Goal: Information Seeking & Learning: Learn about a topic

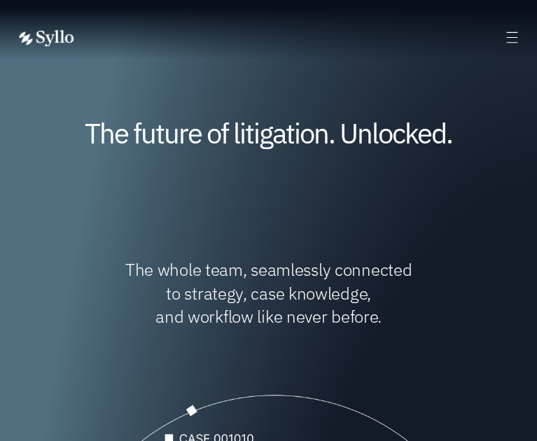
click at [509, 22] on div "AI Powered Litigation Unified Workspace Choose Syllo Syllo Stories Close Syllo …" at bounding box center [269, 37] width 504 height 74
click at [507, 33] on icon at bounding box center [512, 37] width 16 height 16
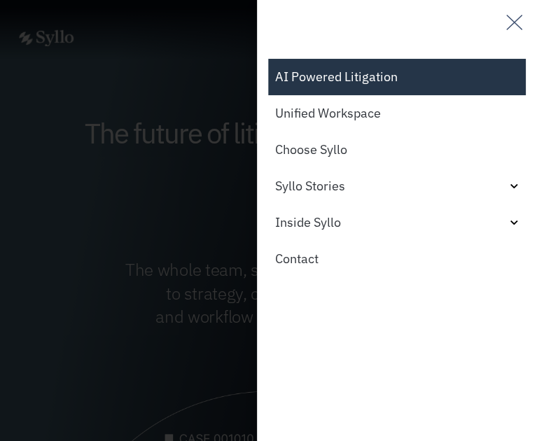
click at [375, 67] on link "AI Powered Litigation" at bounding box center [397, 77] width 258 height 36
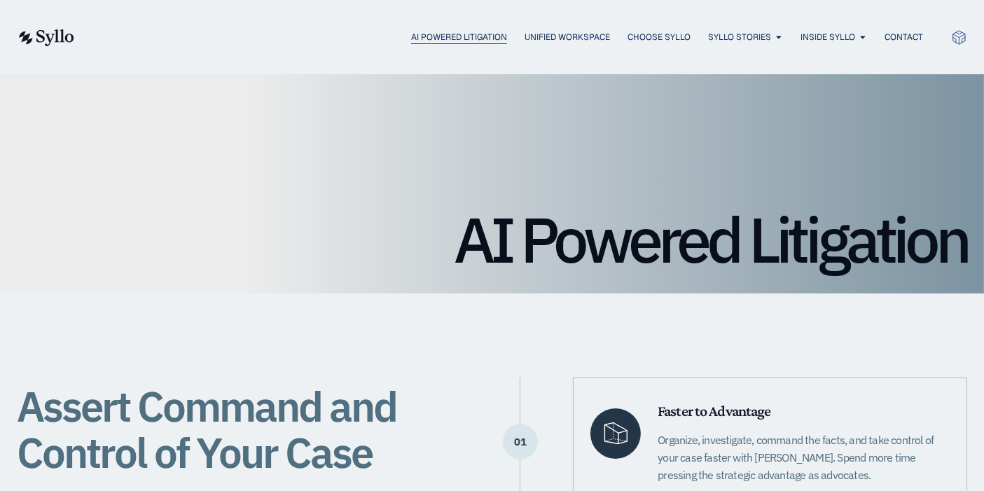
click at [460, 40] on span "AI Powered Litigation" at bounding box center [459, 37] width 96 height 13
click at [43, 39] on img at bounding box center [45, 37] width 57 height 17
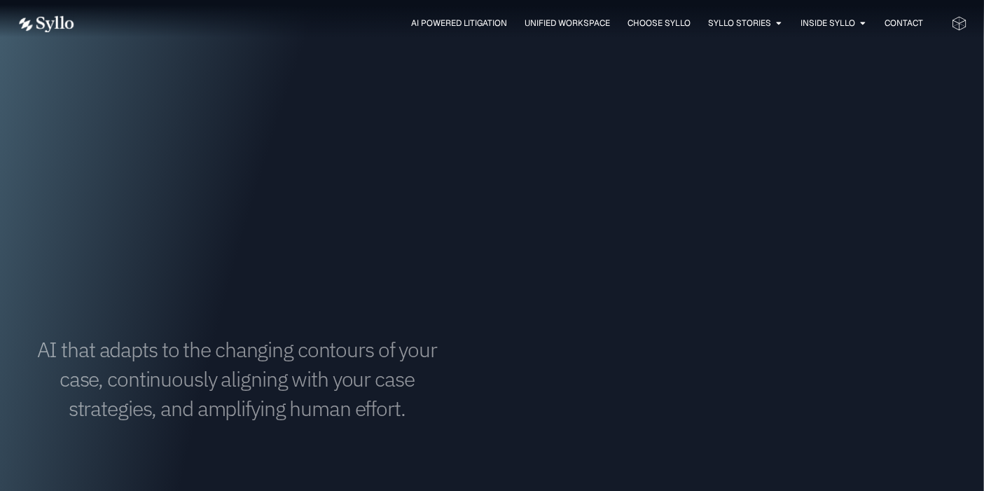
scroll to position [1150, 0]
